Goal: Find specific page/section: Find specific page/section

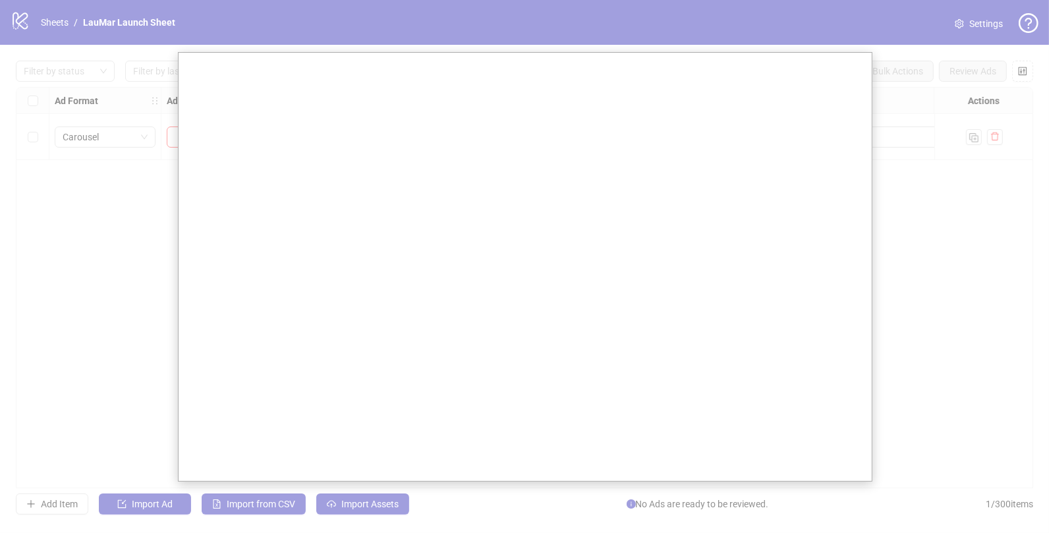
scroll to position [0, 297]
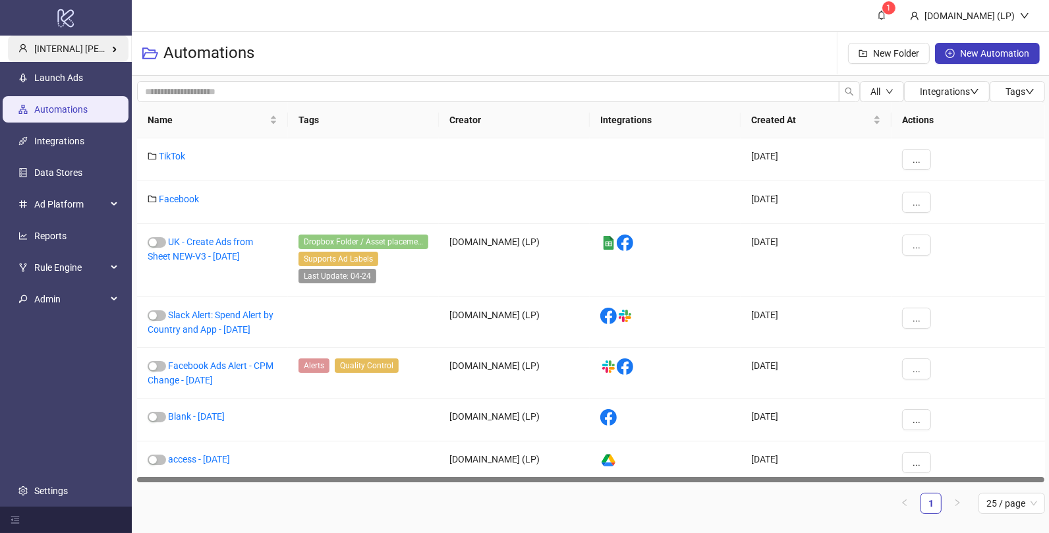
click at [106, 57] on div "[INTERNAL] Laura Pineda's Kitchn" at bounding box center [68, 49] width 121 height 26
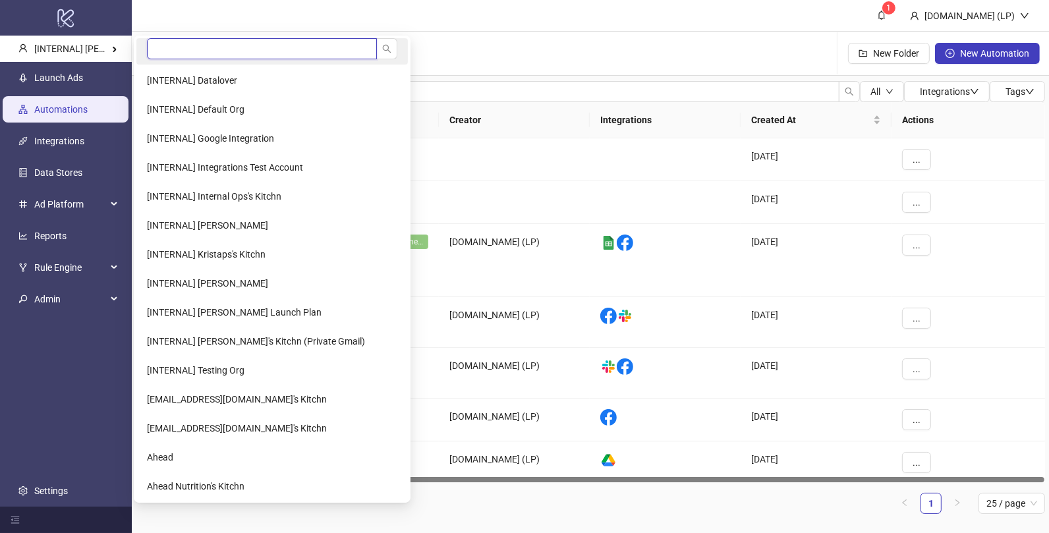
click at [178, 49] on input "search" at bounding box center [262, 48] width 230 height 21
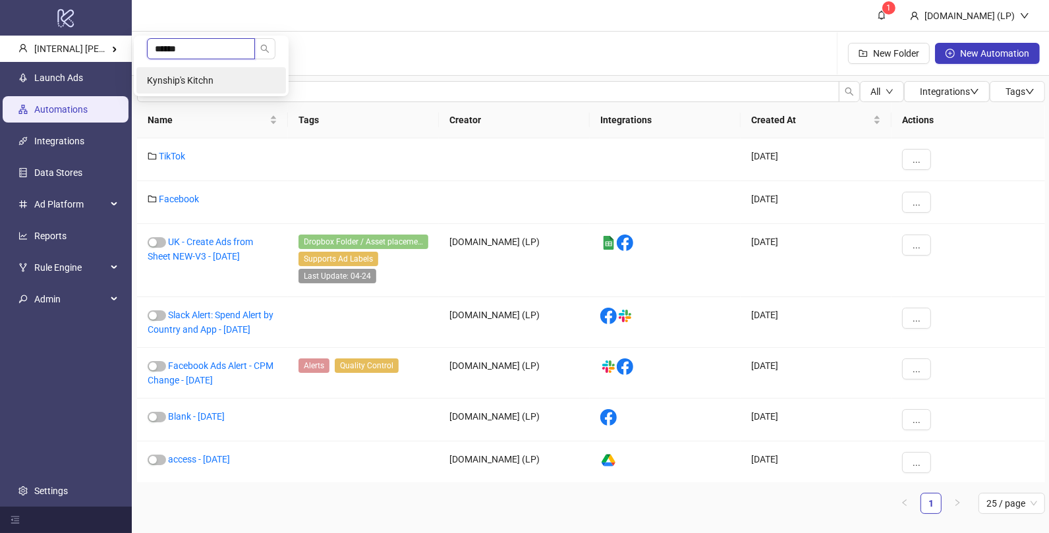
type input "******"
click at [179, 71] on li "Kynship's Kitchn" at bounding box center [211, 80] width 150 height 26
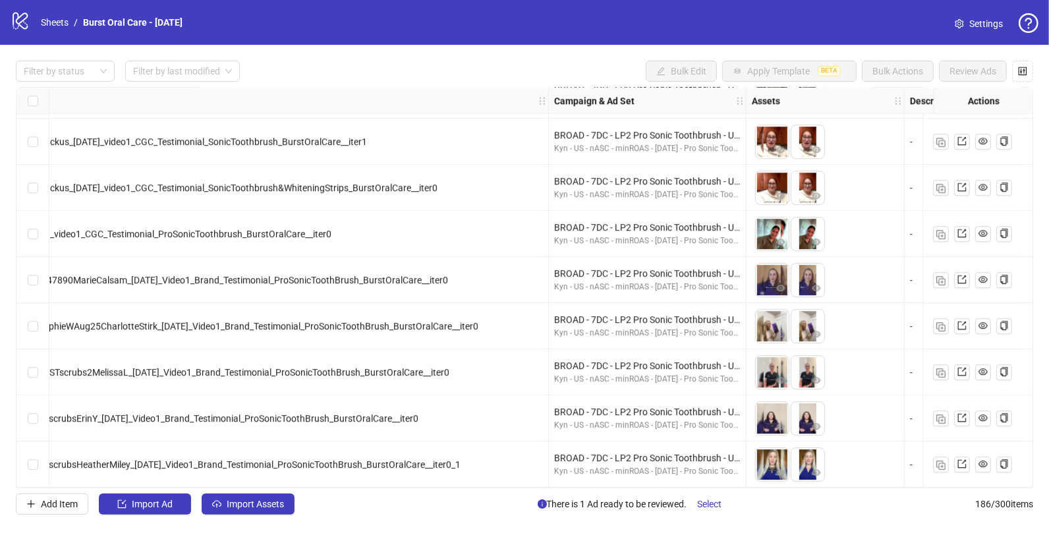
scroll to position [8213, 201]
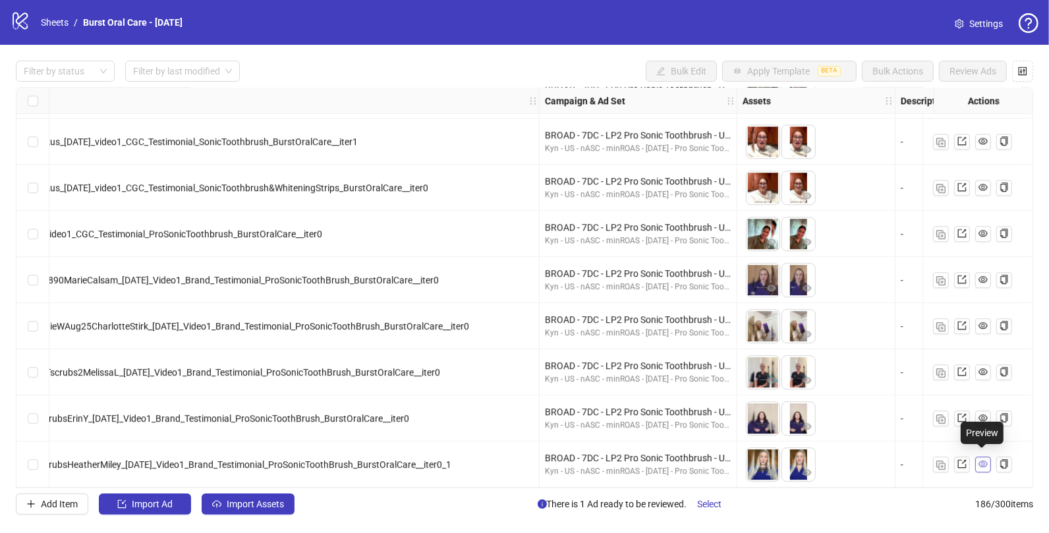
click at [980, 461] on icon "eye" at bounding box center [983, 463] width 9 height 9
click at [979, 415] on icon "eye" at bounding box center [983, 418] width 9 height 7
